Goal: Entertainment & Leisure: Consume media (video, audio)

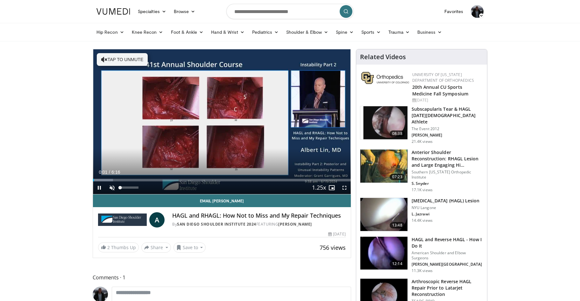
click at [112, 186] on span "Video Player" at bounding box center [112, 188] width 13 height 13
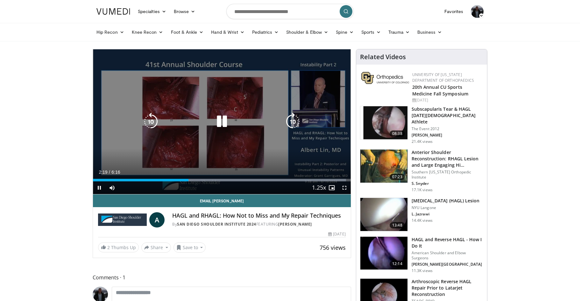
click at [222, 122] on icon "Video Player" at bounding box center [222, 122] width 18 height 18
